Goal: Information Seeking & Learning: Learn about a topic

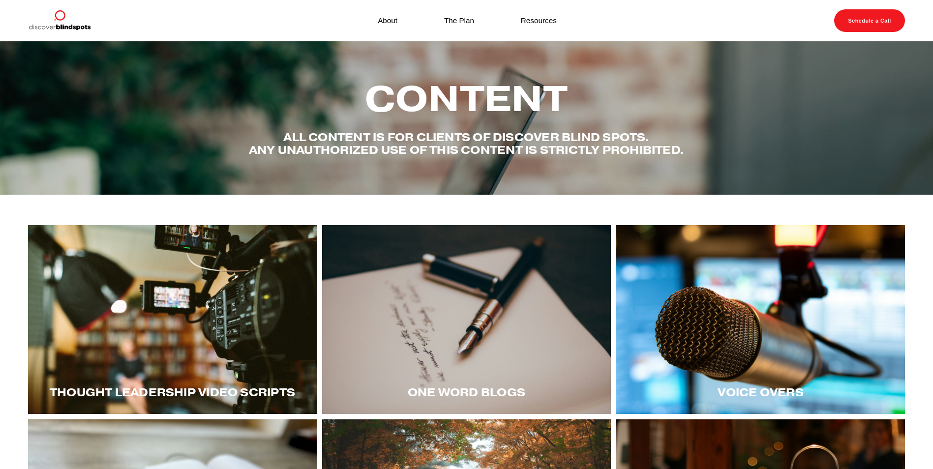
click at [186, 316] on div at bounding box center [172, 319] width 289 height 189
click at [685, 325] on div at bounding box center [760, 319] width 289 height 189
click at [656, 300] on div at bounding box center [760, 319] width 289 height 189
click at [777, 324] on div at bounding box center [760, 319] width 289 height 189
click at [201, 317] on div at bounding box center [172, 319] width 289 height 189
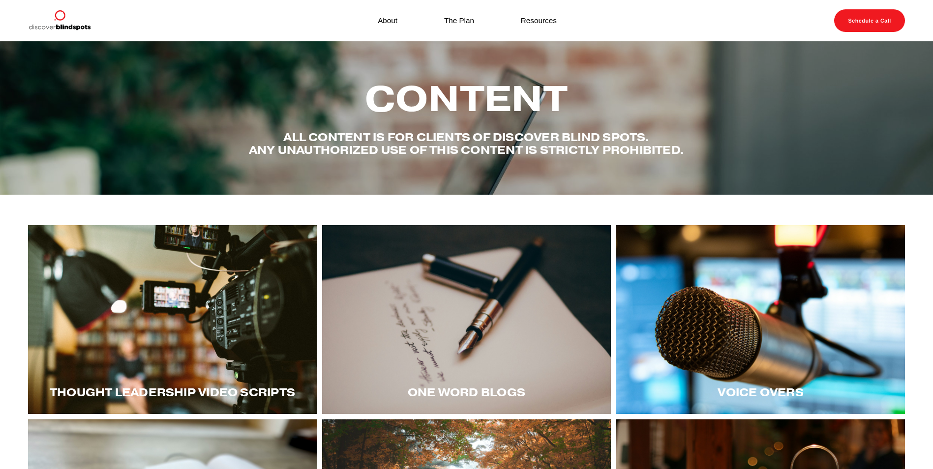
click at [147, 305] on div at bounding box center [172, 319] width 289 height 189
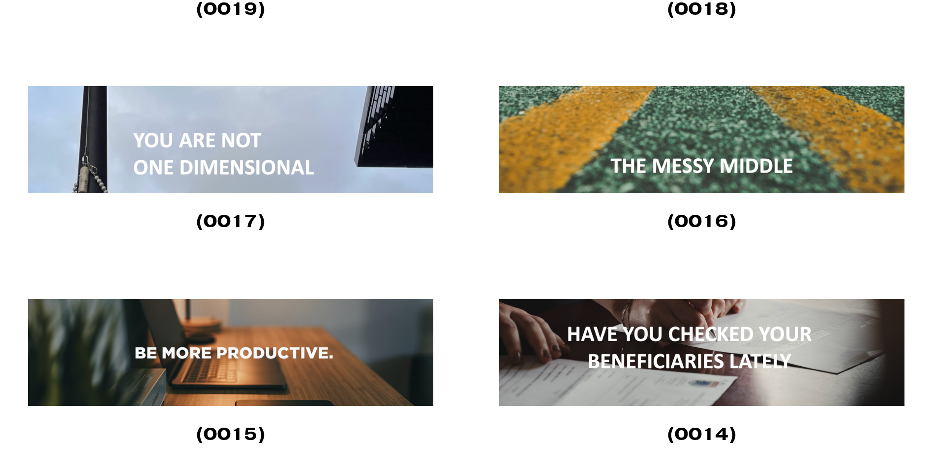
scroll to position [1622, 0]
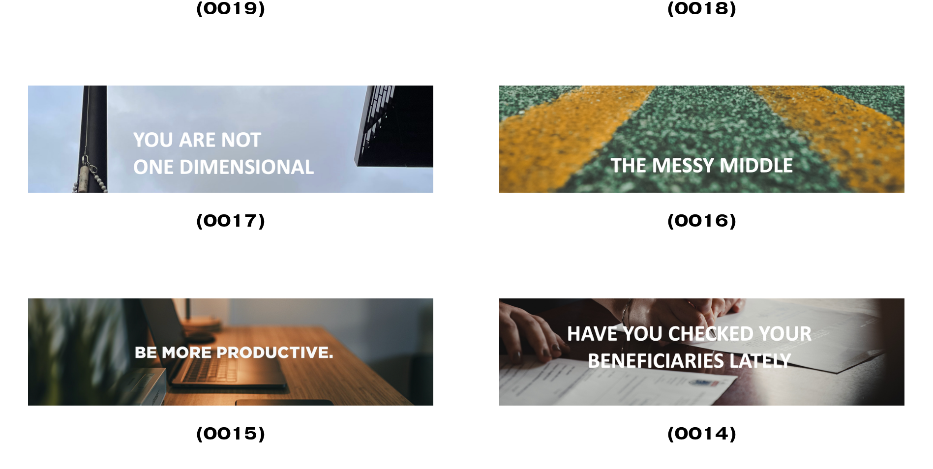
click at [274, 368] on img at bounding box center [230, 351] width 405 height 107
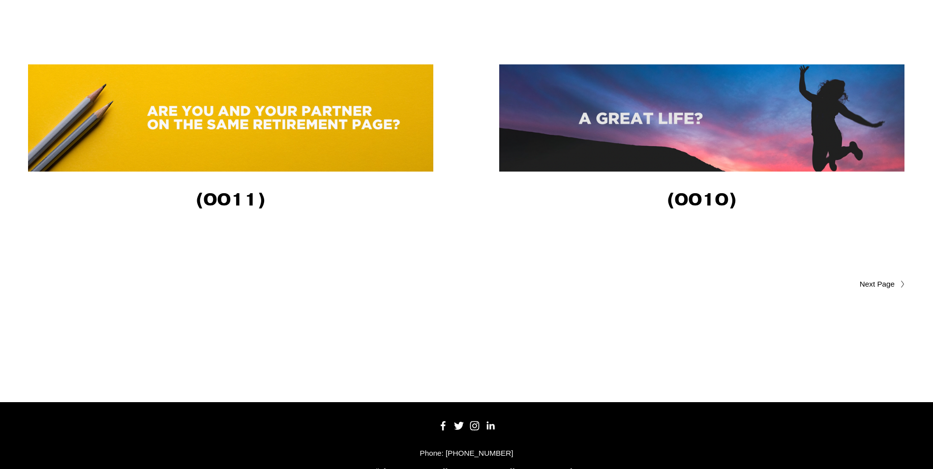
scroll to position [2311, 0]
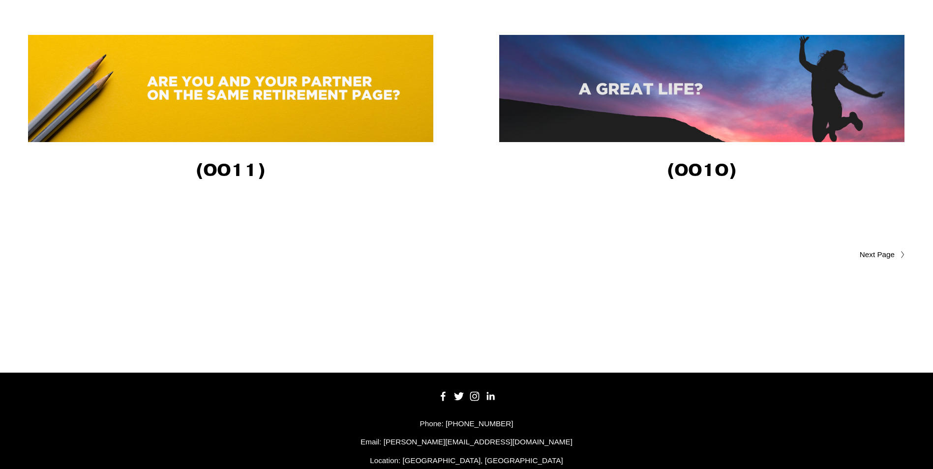
click at [885, 256] on span "Older Posts" at bounding box center [857, 255] width 74 height 12
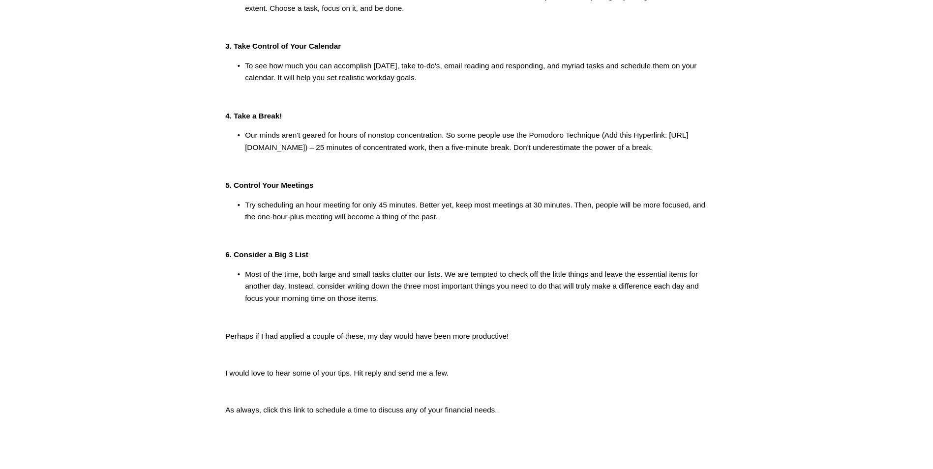
scroll to position [442, 0]
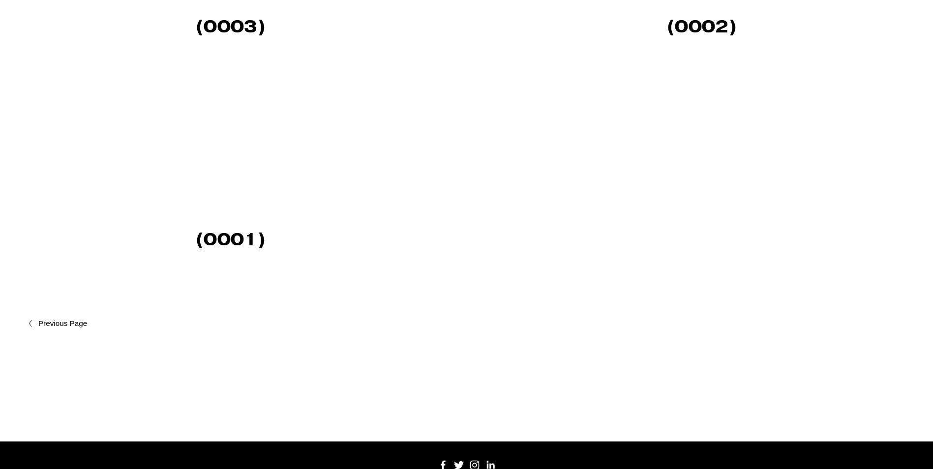
scroll to position [1229, 0]
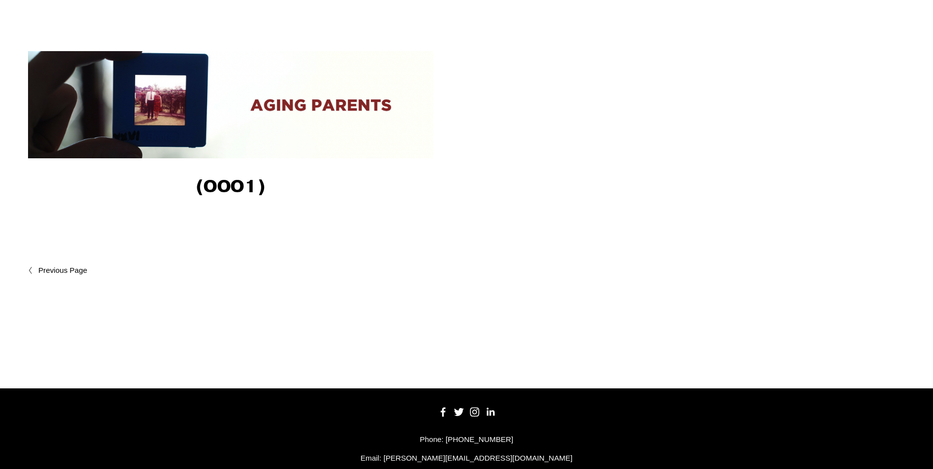
click at [31, 271] on icon at bounding box center [30, 270] width 4 height 8
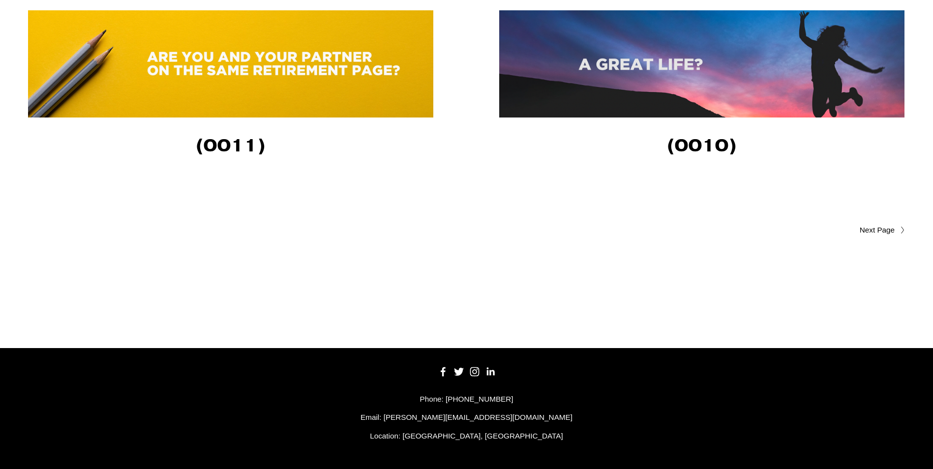
scroll to position [2340, 0]
click at [875, 230] on span "Older Posts" at bounding box center [857, 230] width 74 height 12
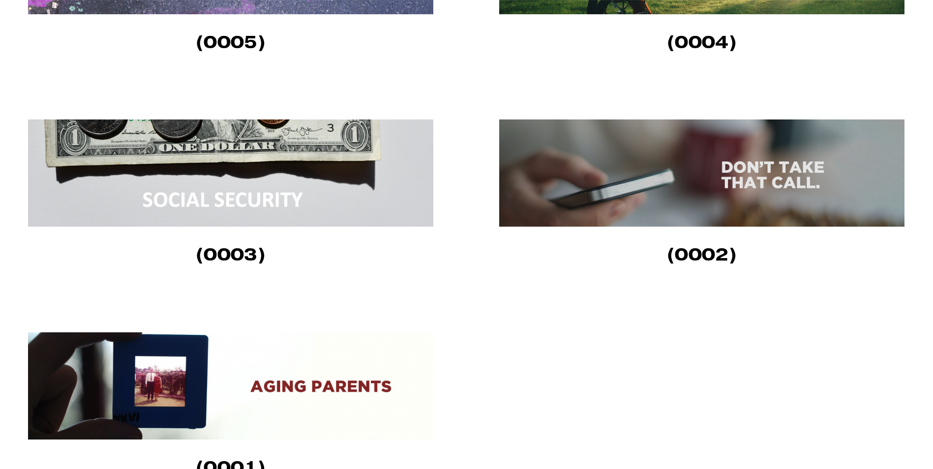
scroll to position [1082, 0]
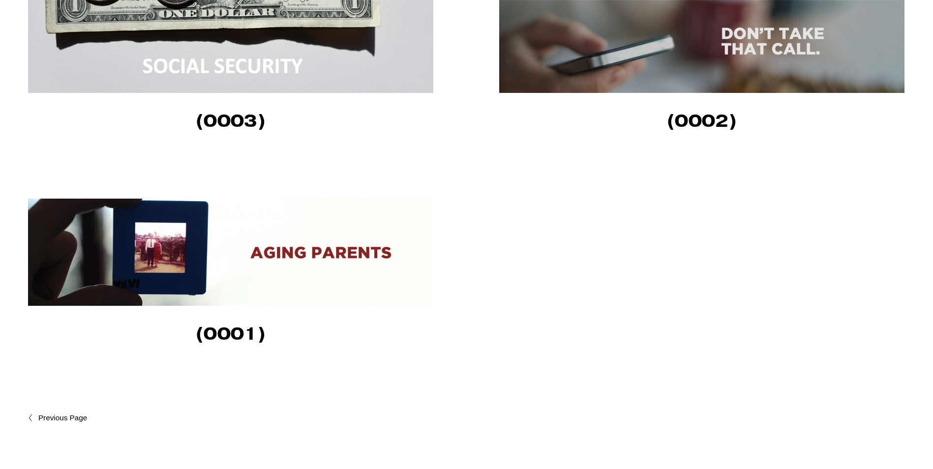
click at [58, 420] on span "Newer Posts" at bounding box center [83, 418] width 91 height 12
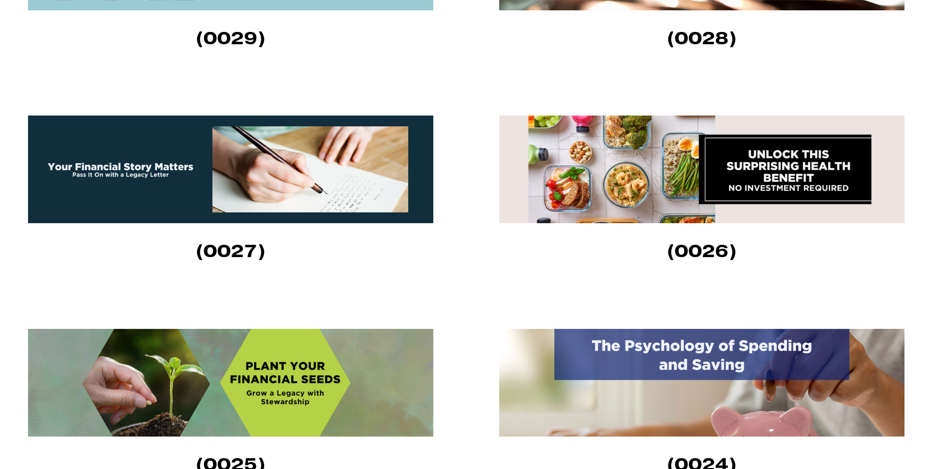
scroll to position [590, 0]
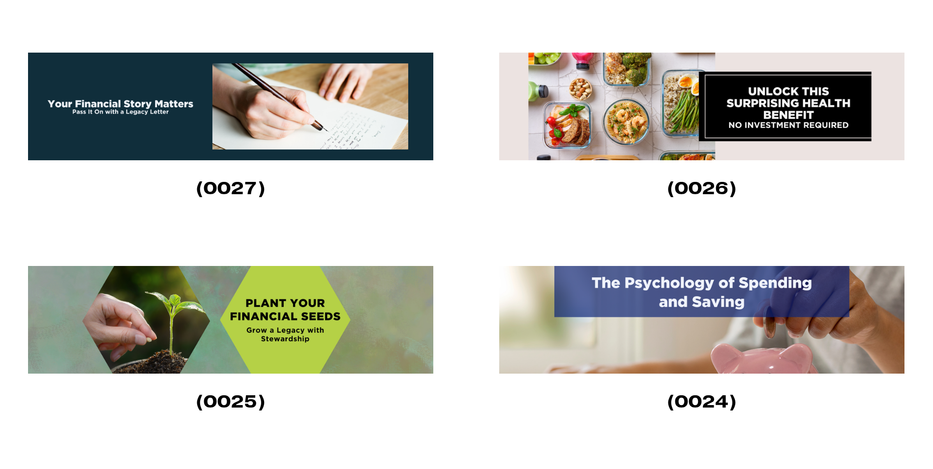
click at [717, 301] on img at bounding box center [701, 320] width 405 height 108
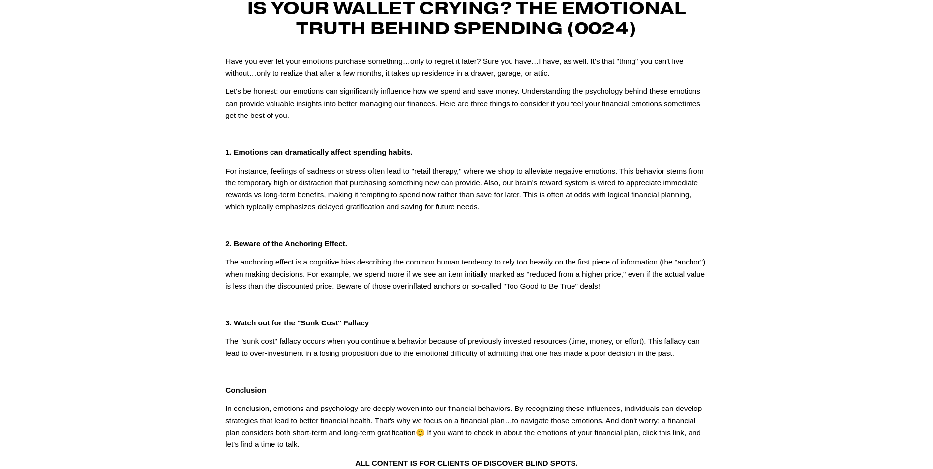
scroll to position [98, 0]
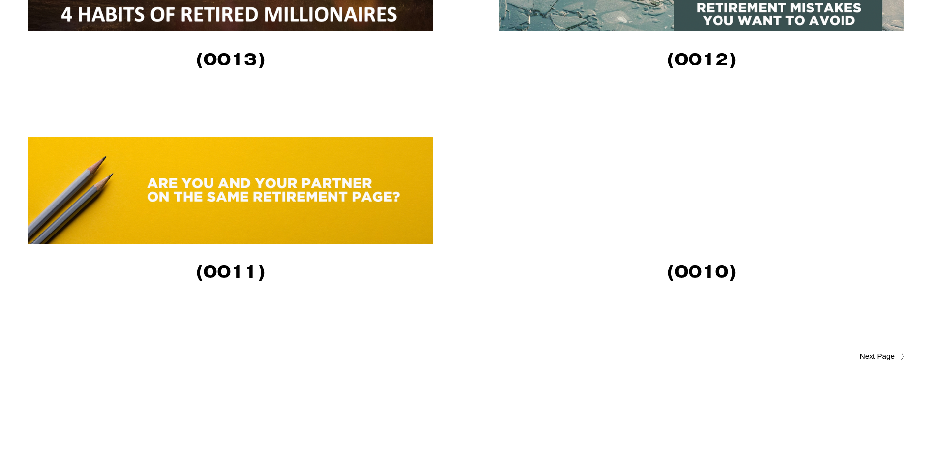
scroll to position [2340, 0]
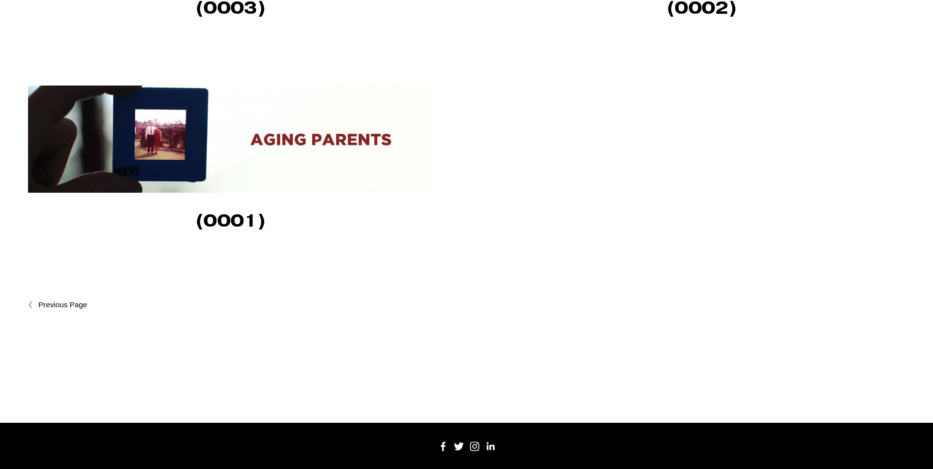
scroll to position [1229, 0]
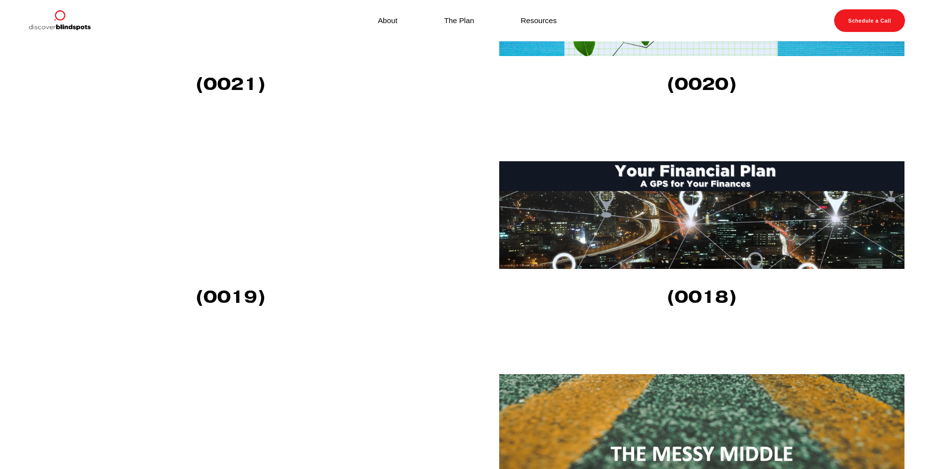
scroll to position [1327, 0]
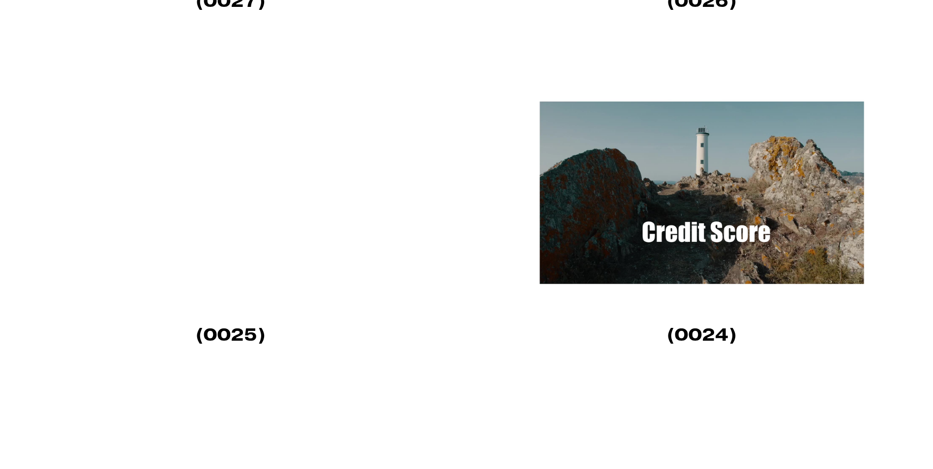
scroll to position [934, 0]
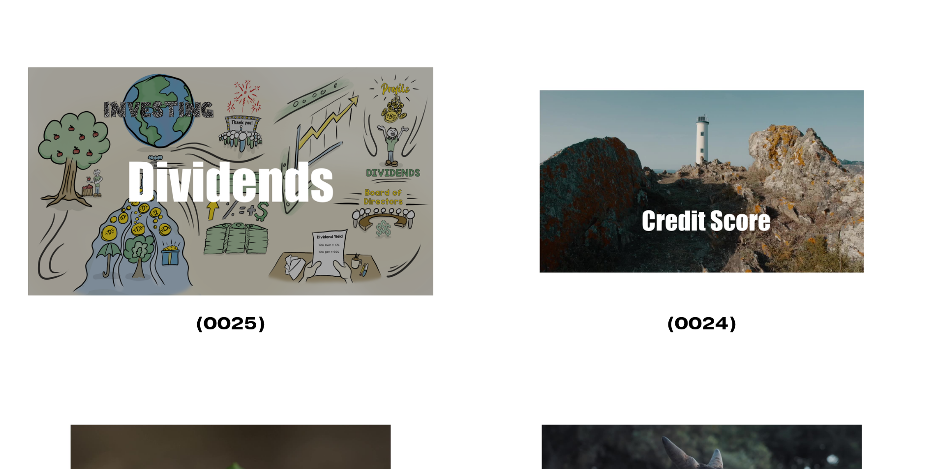
click at [738, 190] on img at bounding box center [701, 181] width 405 height 228
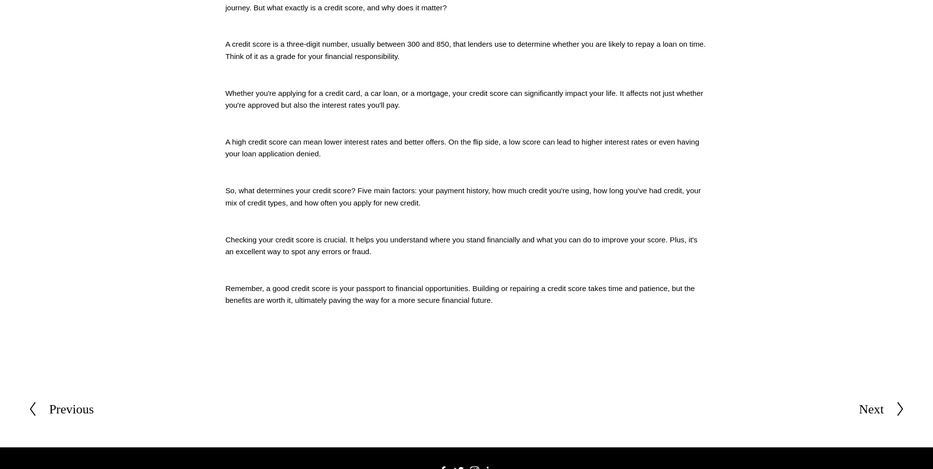
scroll to position [448, 0]
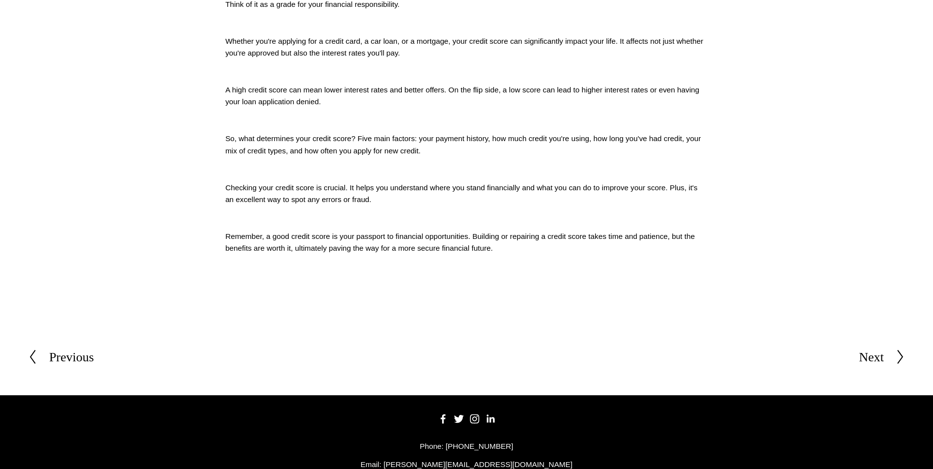
click at [39, 358] on div at bounding box center [38, 357] width 21 height 16
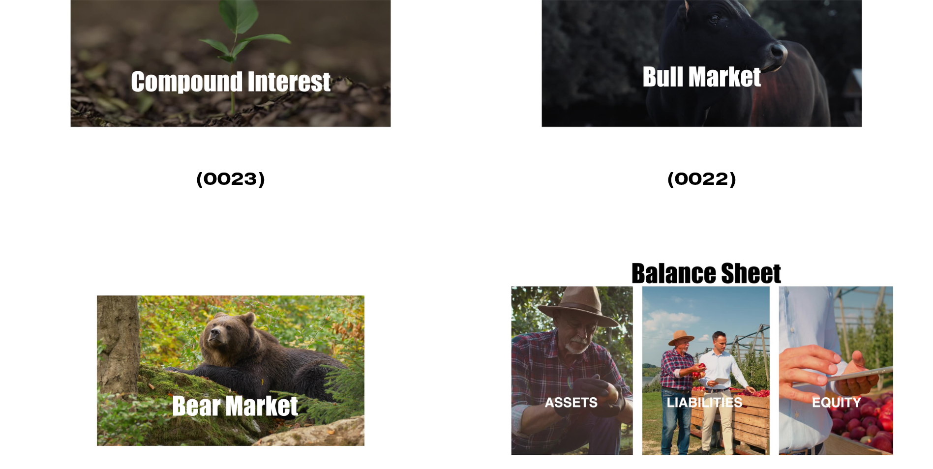
scroll to position [1524, 0]
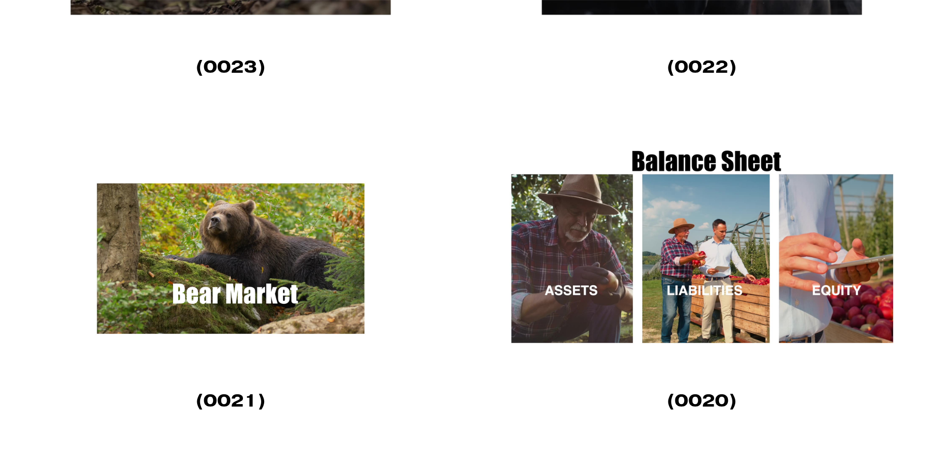
click at [576, 242] on img at bounding box center [701, 259] width 405 height 228
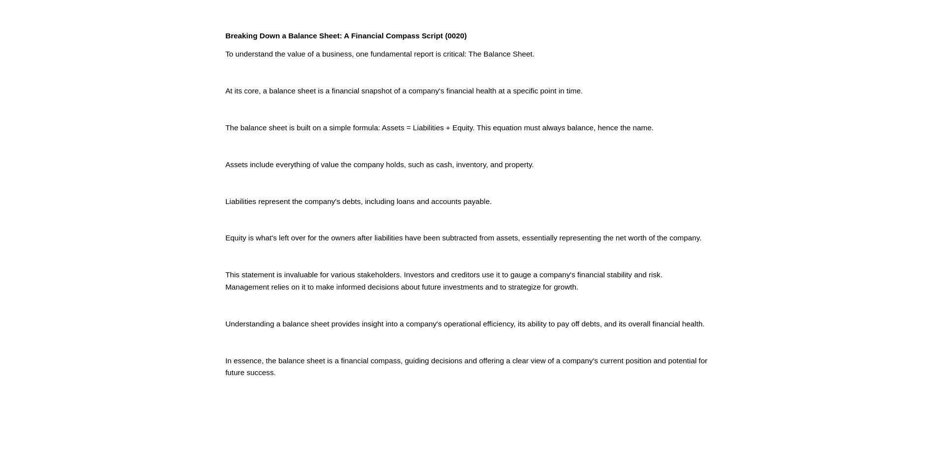
scroll to position [344, 0]
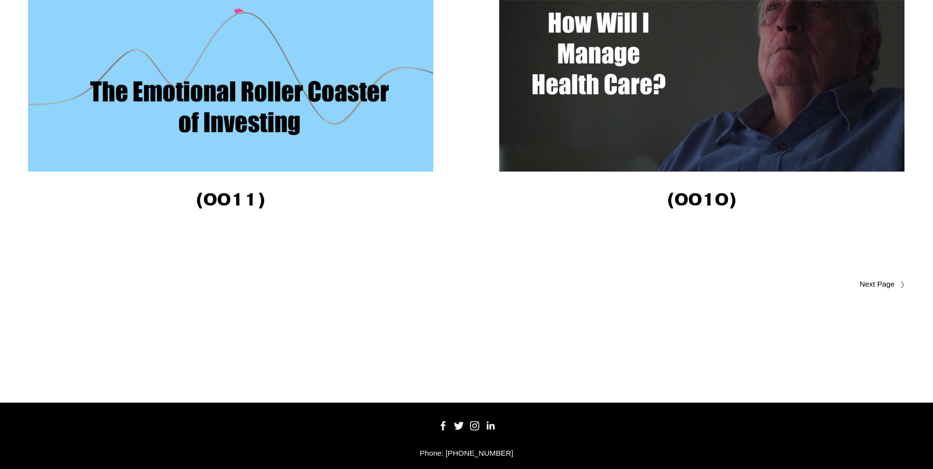
scroll to position [3450, 0]
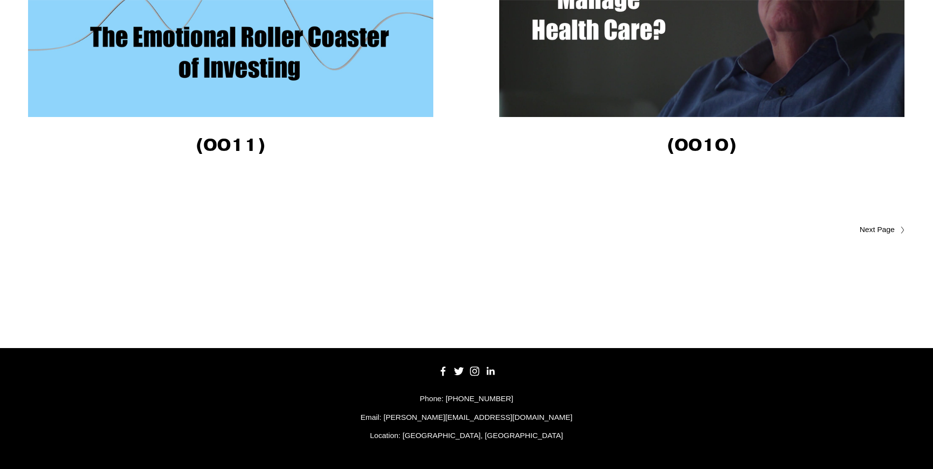
click at [896, 227] on div at bounding box center [899, 230] width 10 height 8
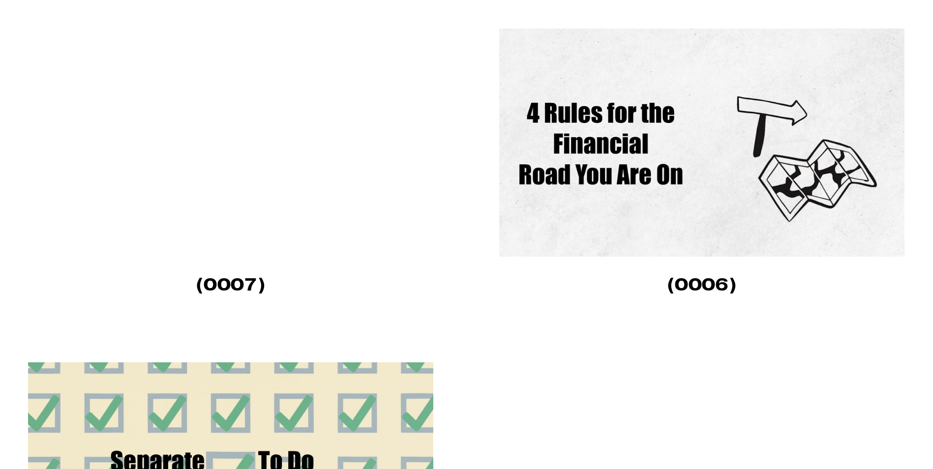
scroll to position [934, 0]
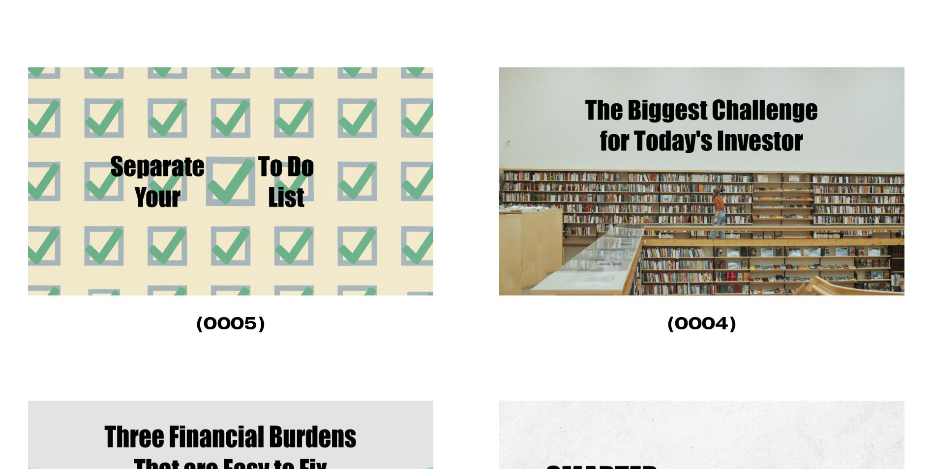
click at [181, 208] on img at bounding box center [230, 181] width 405 height 228
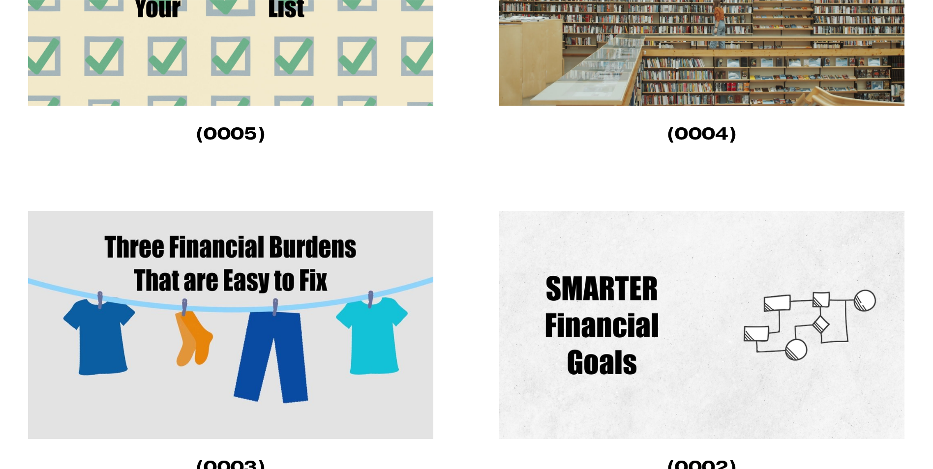
scroll to position [1131, 0]
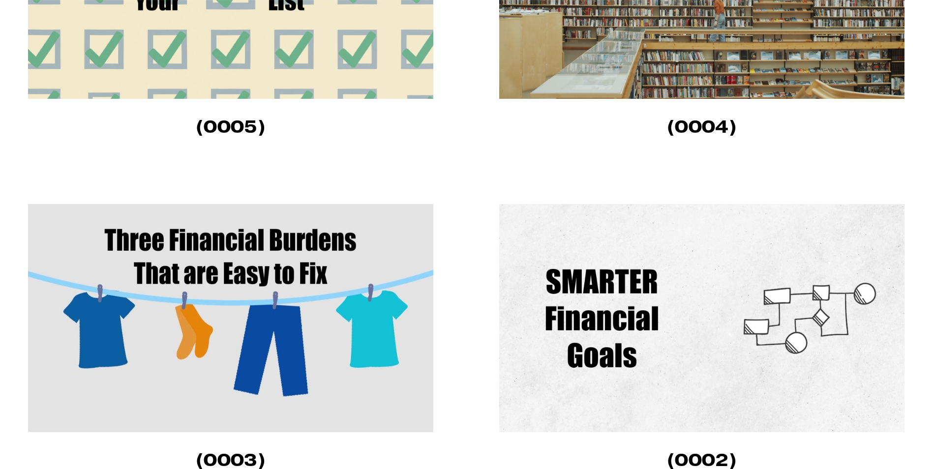
click at [633, 315] on img at bounding box center [701, 318] width 405 height 228
click at [239, 247] on img at bounding box center [230, 318] width 405 height 228
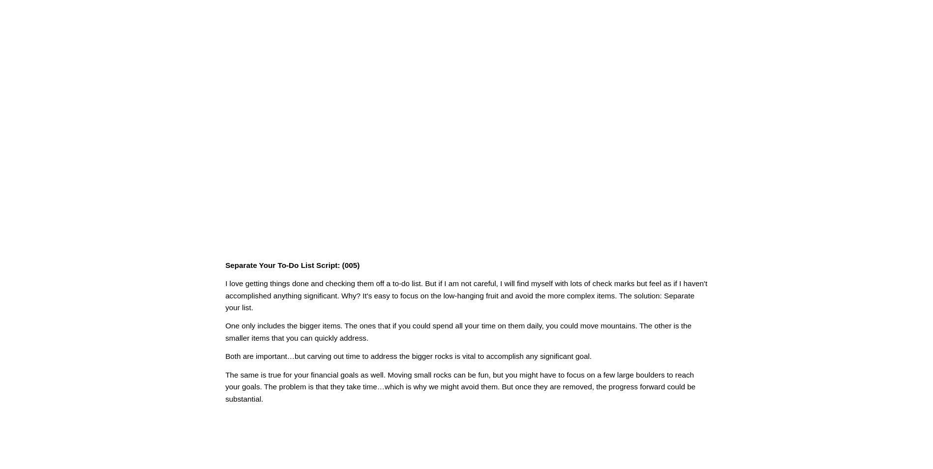
scroll to position [147, 0]
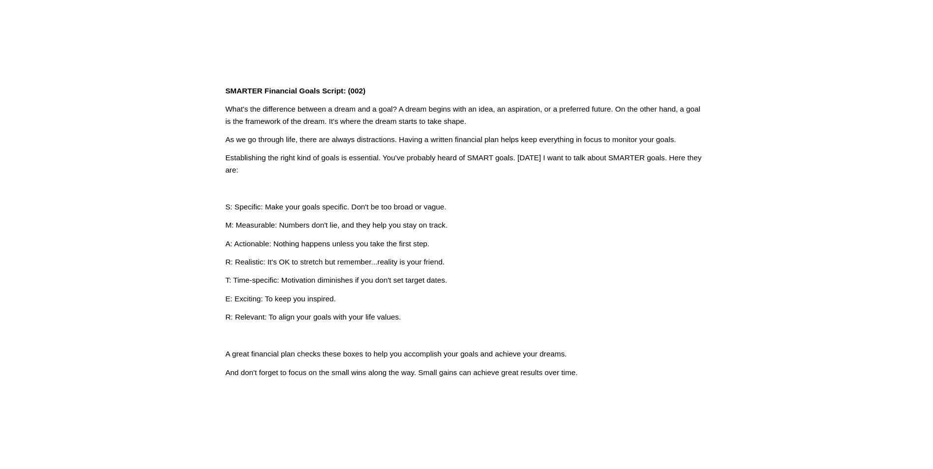
scroll to position [295, 0]
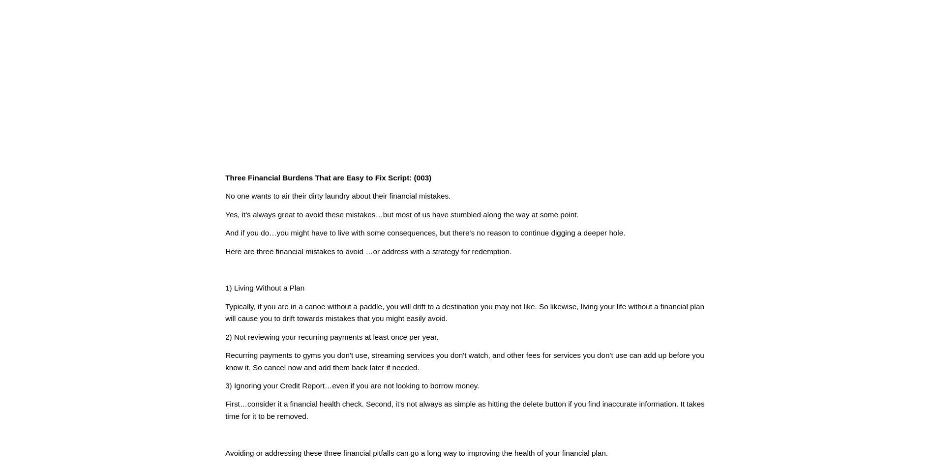
scroll to position [197, 0]
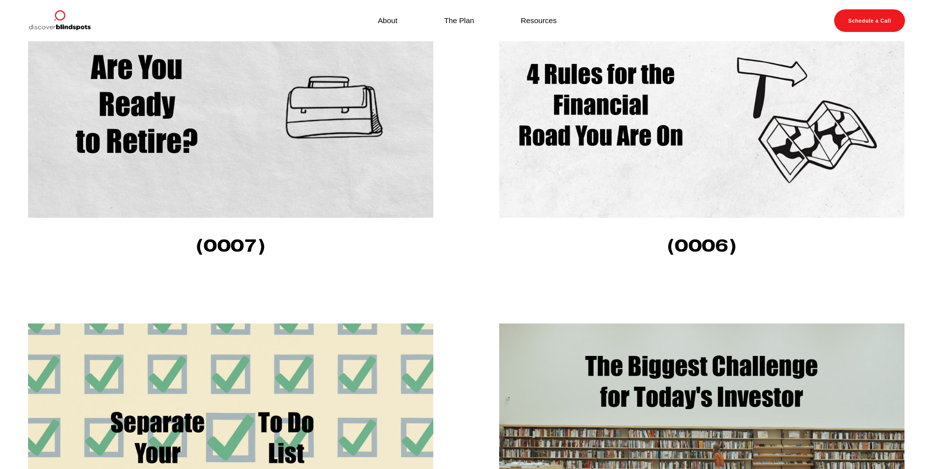
scroll to position [639, 0]
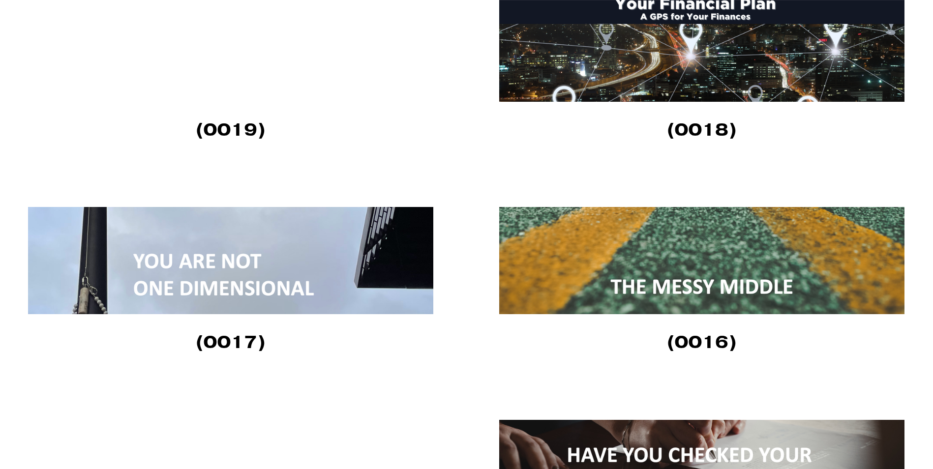
scroll to position [1573, 0]
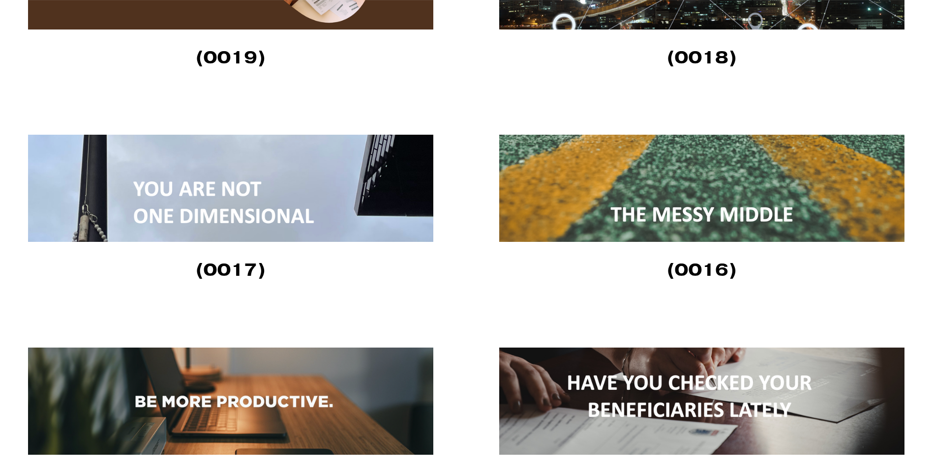
click at [711, 215] on img at bounding box center [701, 188] width 405 height 107
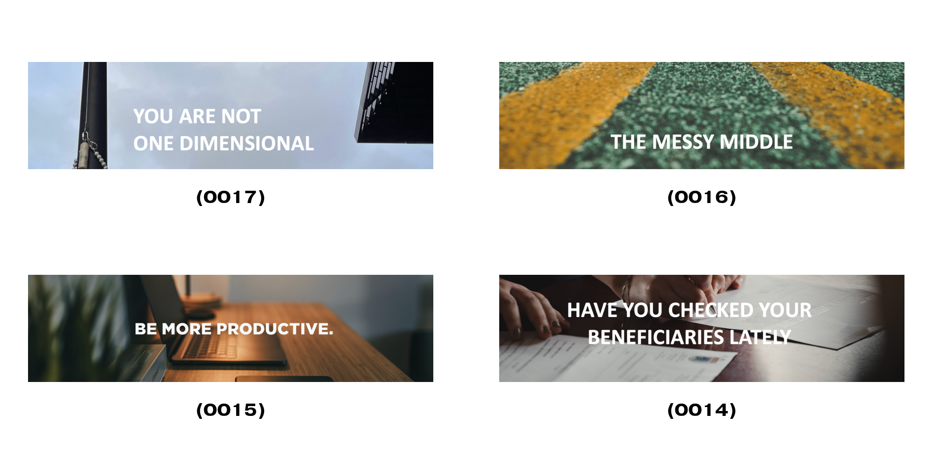
scroll to position [1721, 0]
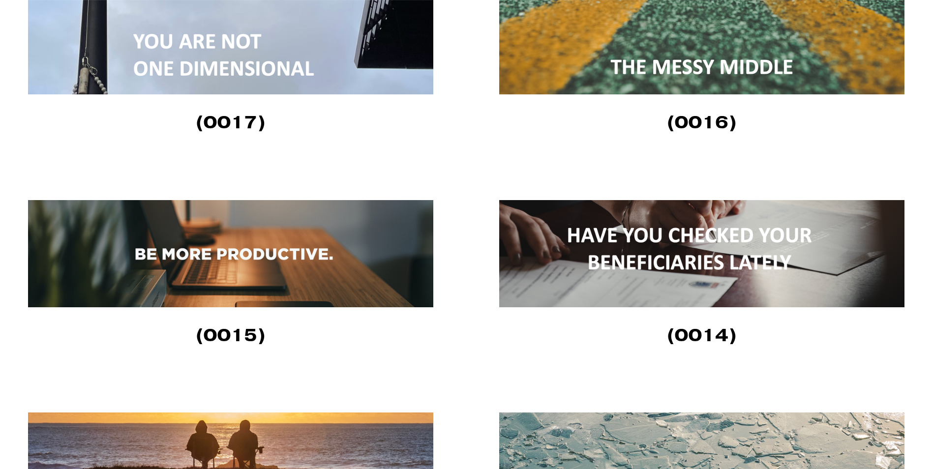
click at [182, 267] on img at bounding box center [230, 253] width 405 height 107
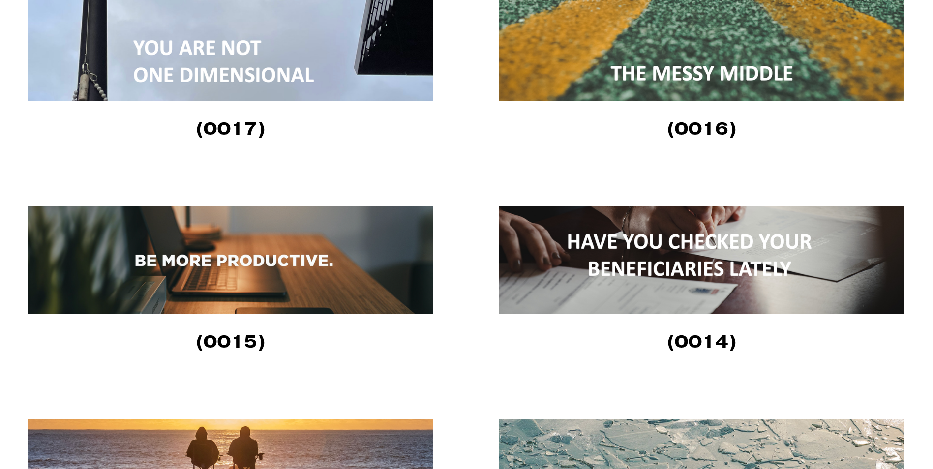
scroll to position [1672, 0]
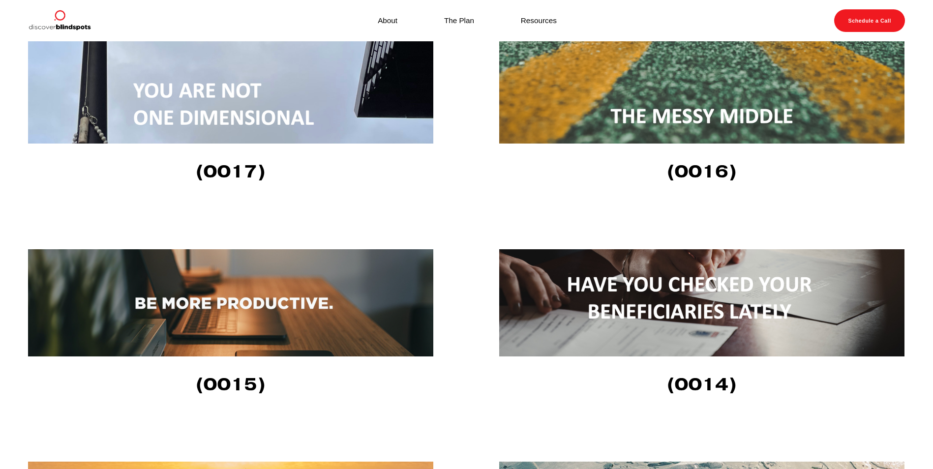
click at [190, 87] on img at bounding box center [230, 89] width 405 height 107
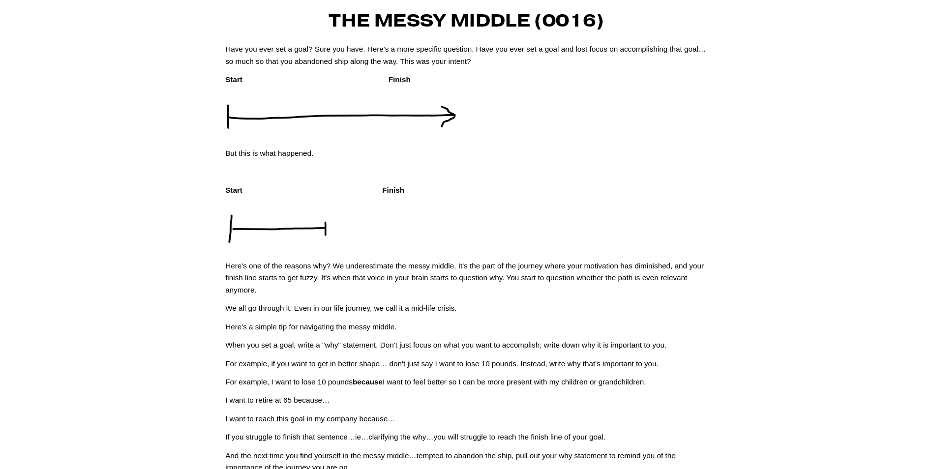
scroll to position [98, 0]
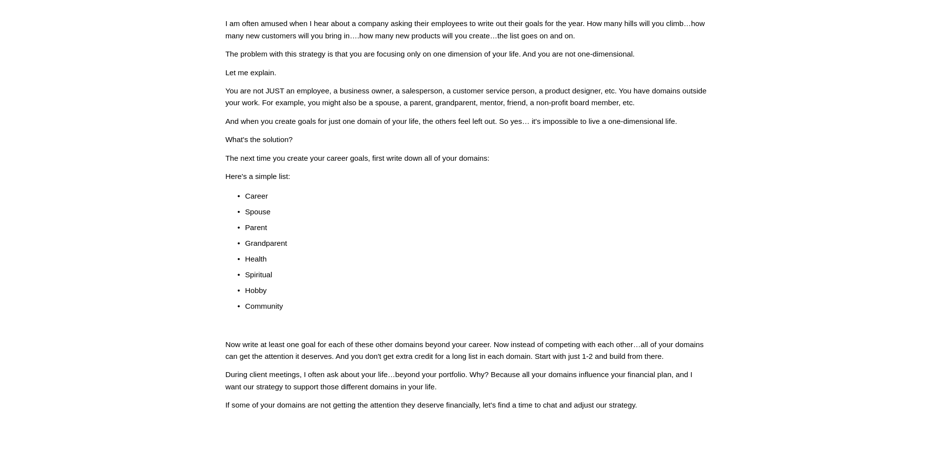
scroll to position [147, 0]
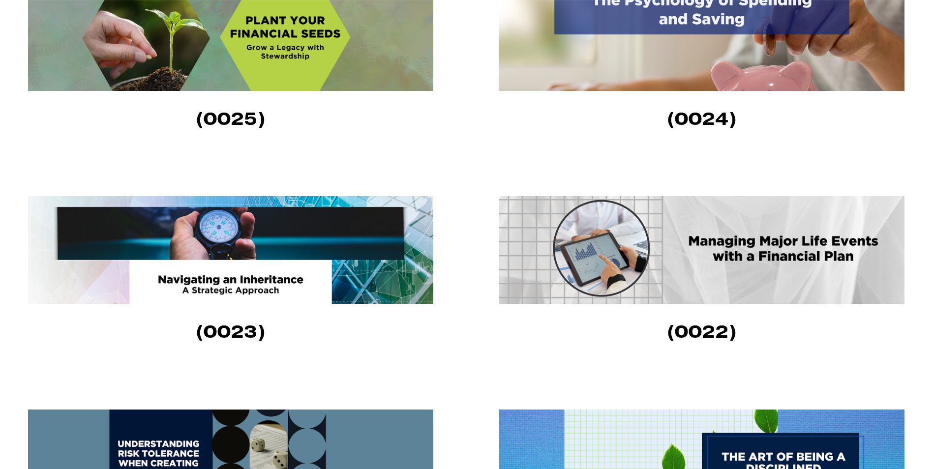
scroll to position [885, 0]
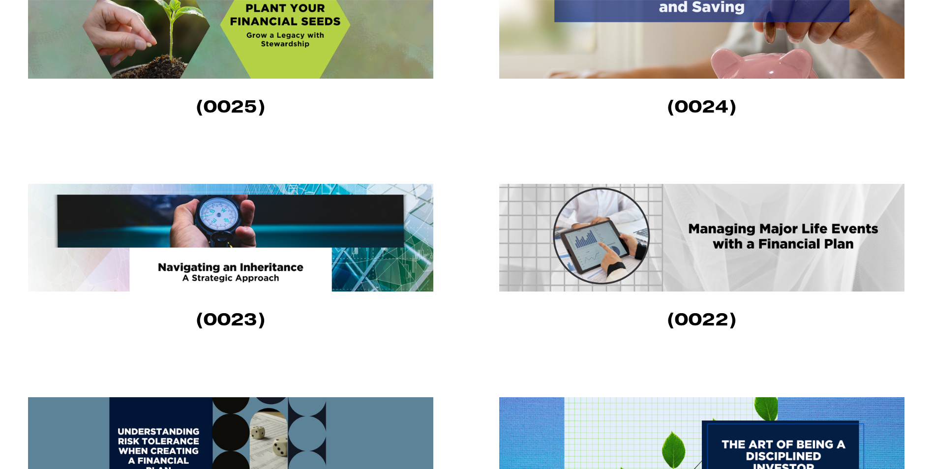
click at [721, 238] on img at bounding box center [701, 238] width 405 height 108
